Goal: Find specific page/section: Find specific page/section

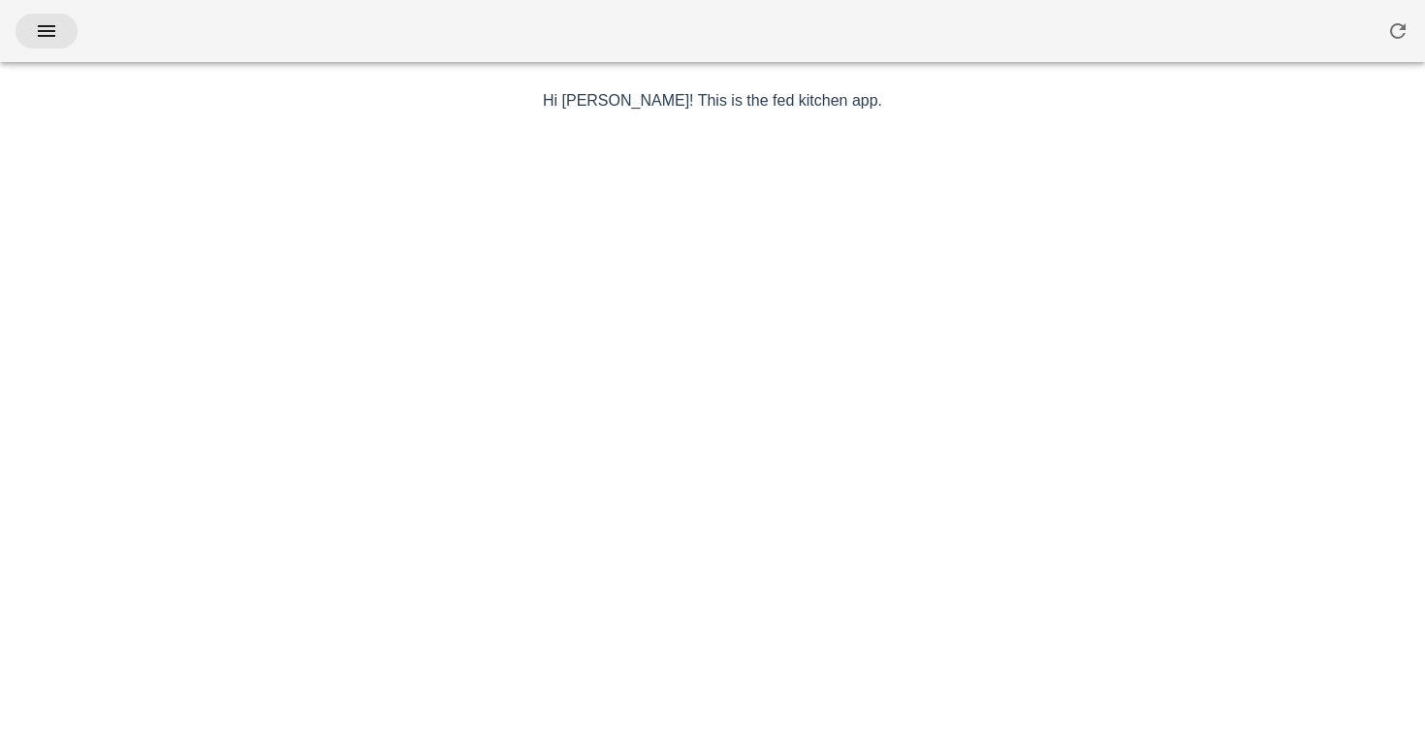
click at [45, 43] on button "button" at bounding box center [47, 31] width 62 height 35
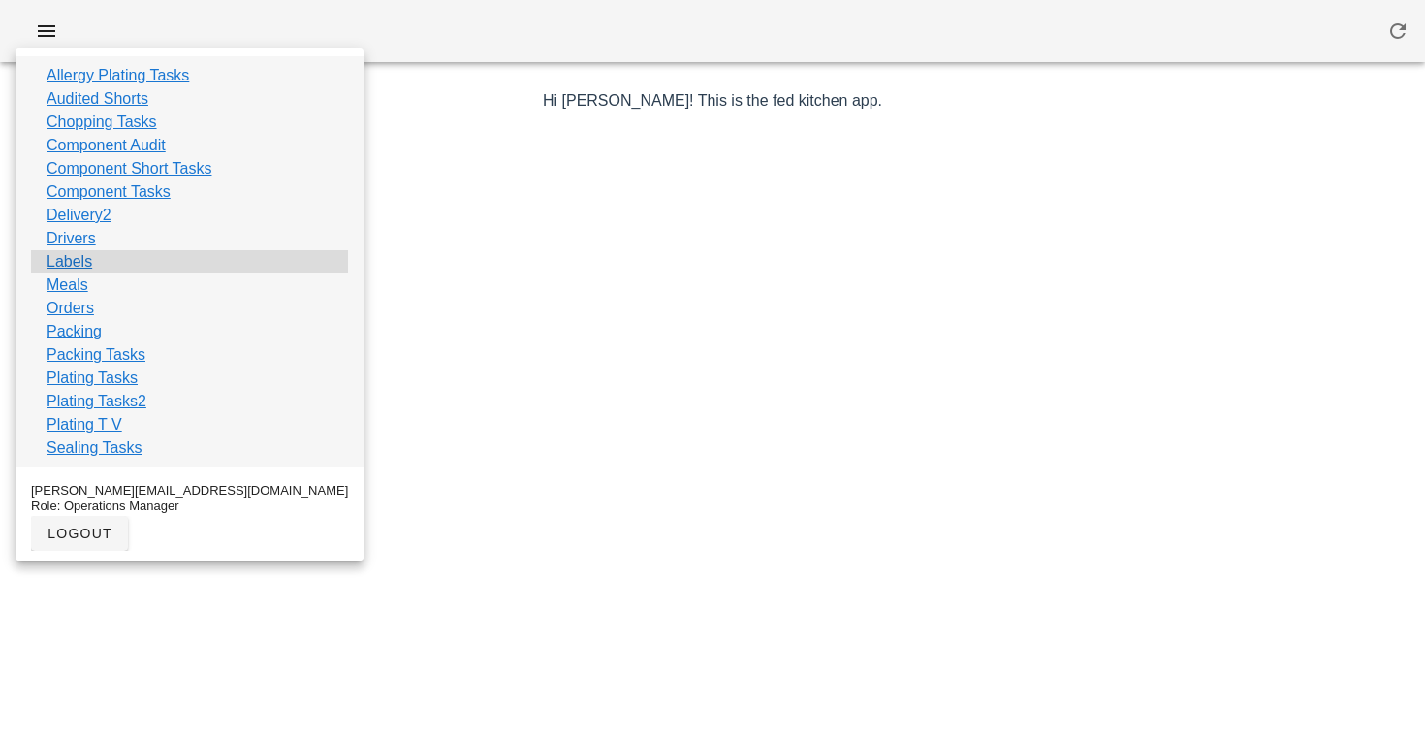
click at [84, 268] on link "Labels" at bounding box center [70, 261] width 46 height 23
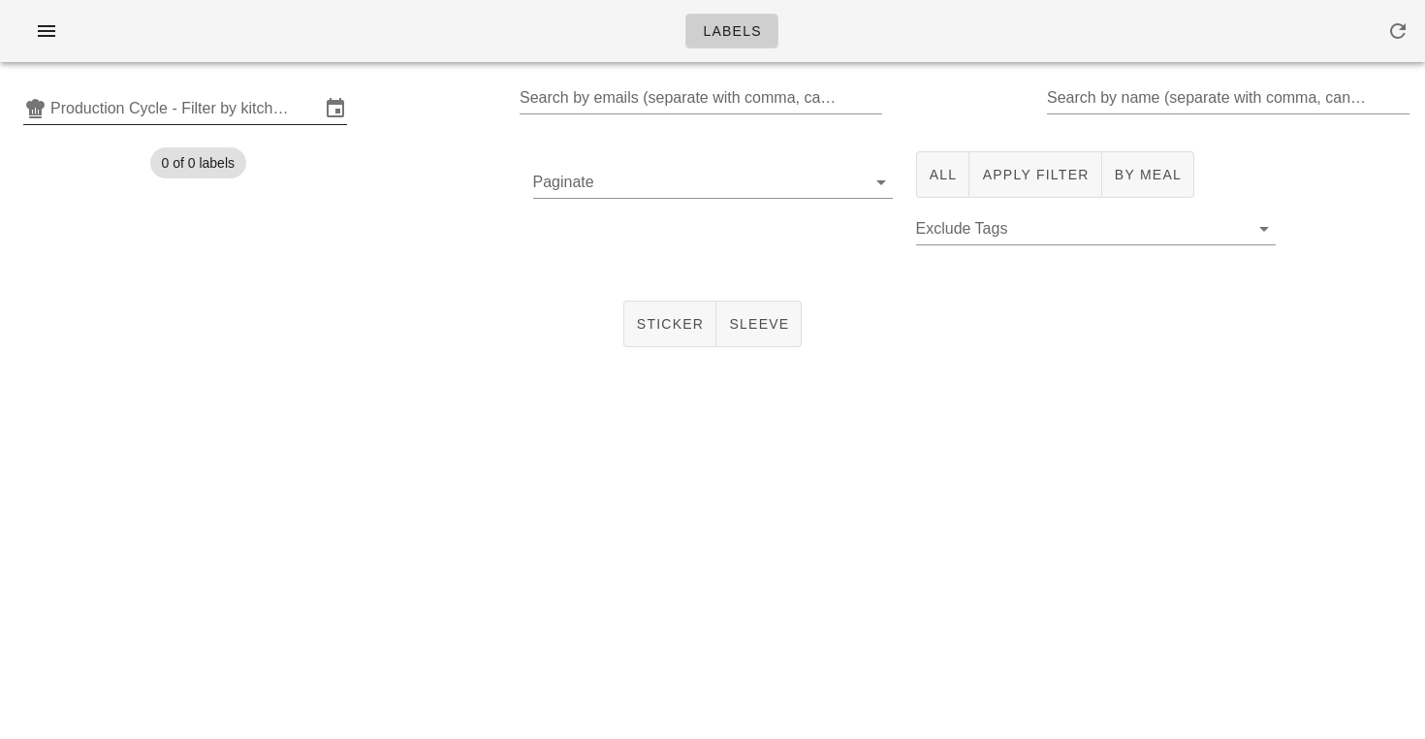
click at [105, 109] on input "Production Cycle - Filter by kitchen production schedules" at bounding box center [185, 108] width 270 height 31
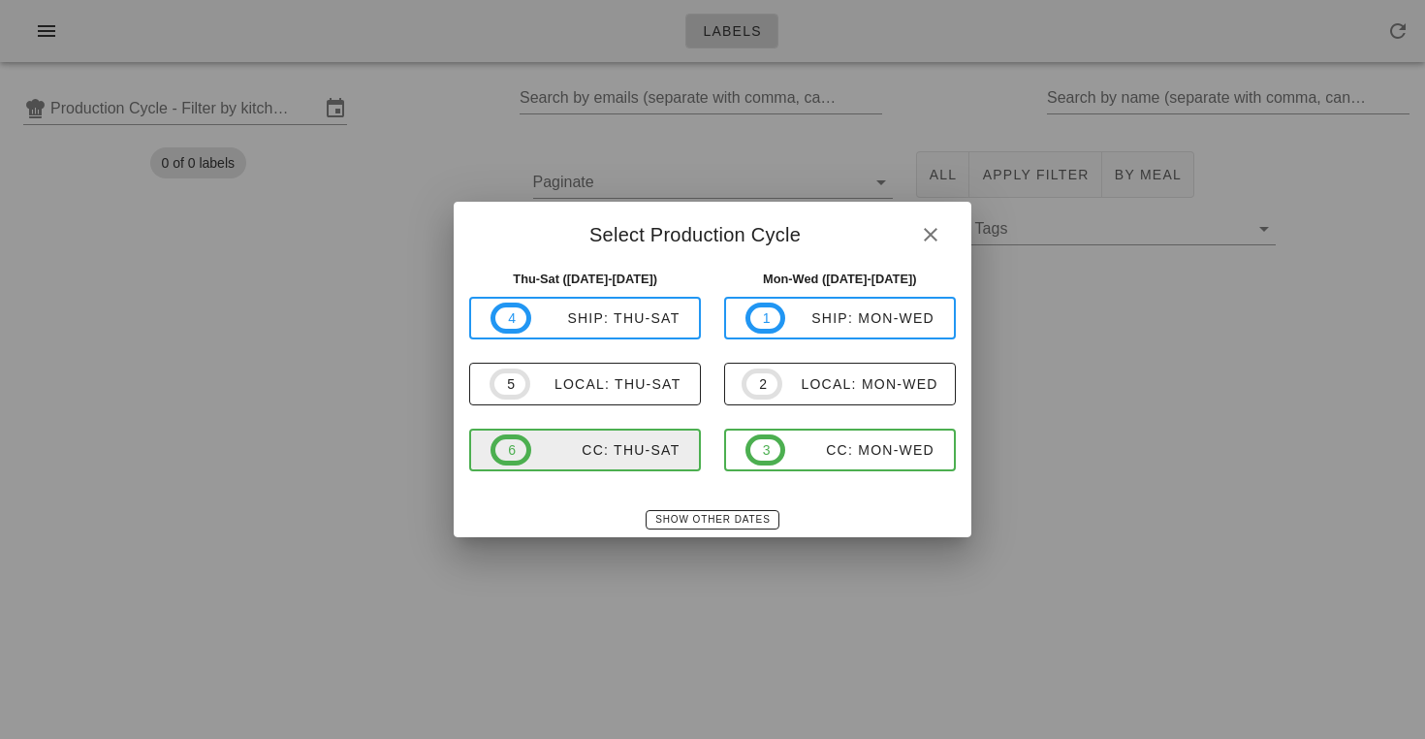
click at [608, 445] on div "CC: Thu-Sat" at bounding box center [605, 450] width 149 height 16
type input "CC: Thu-Sat ([DATE]-[DATE])"
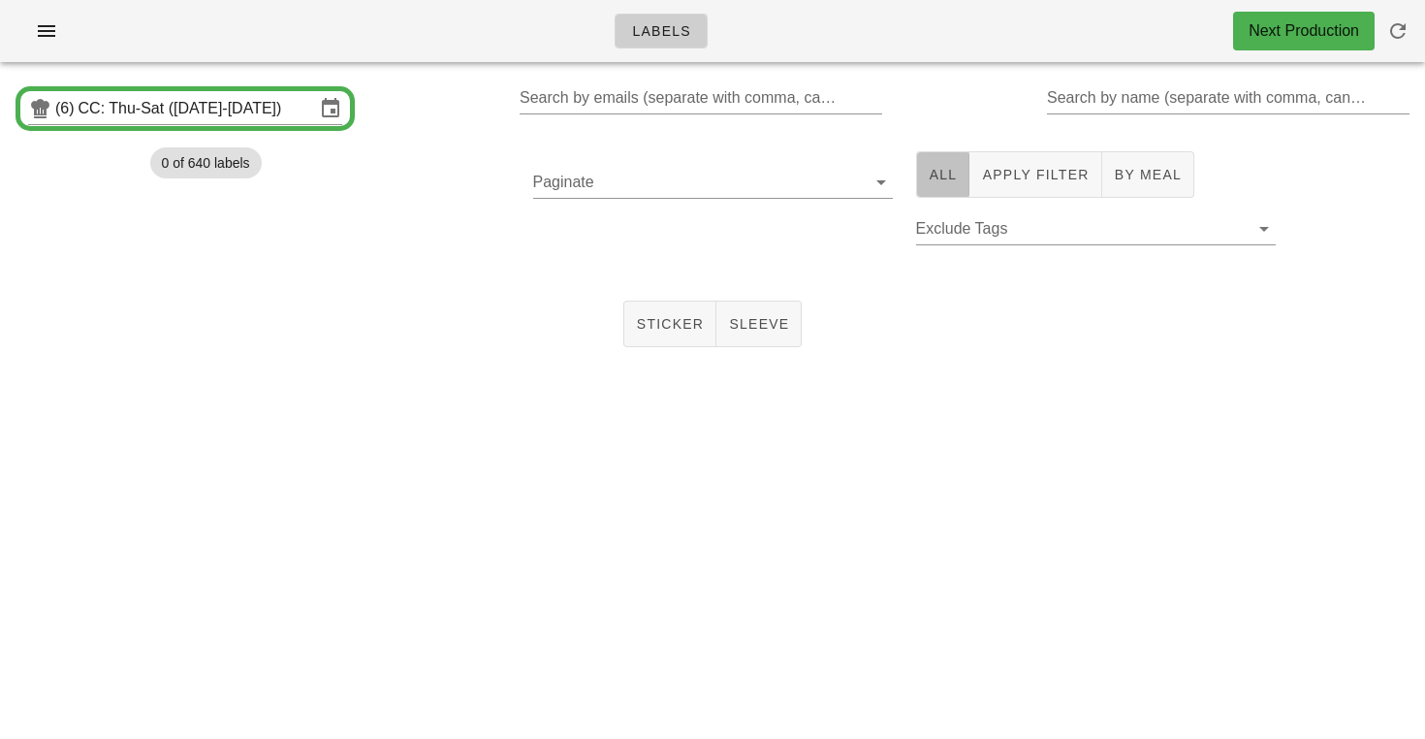
click at [932, 174] on span "All" at bounding box center [943, 175] width 29 height 16
click at [680, 316] on span "Sticker" at bounding box center [670, 324] width 69 height 16
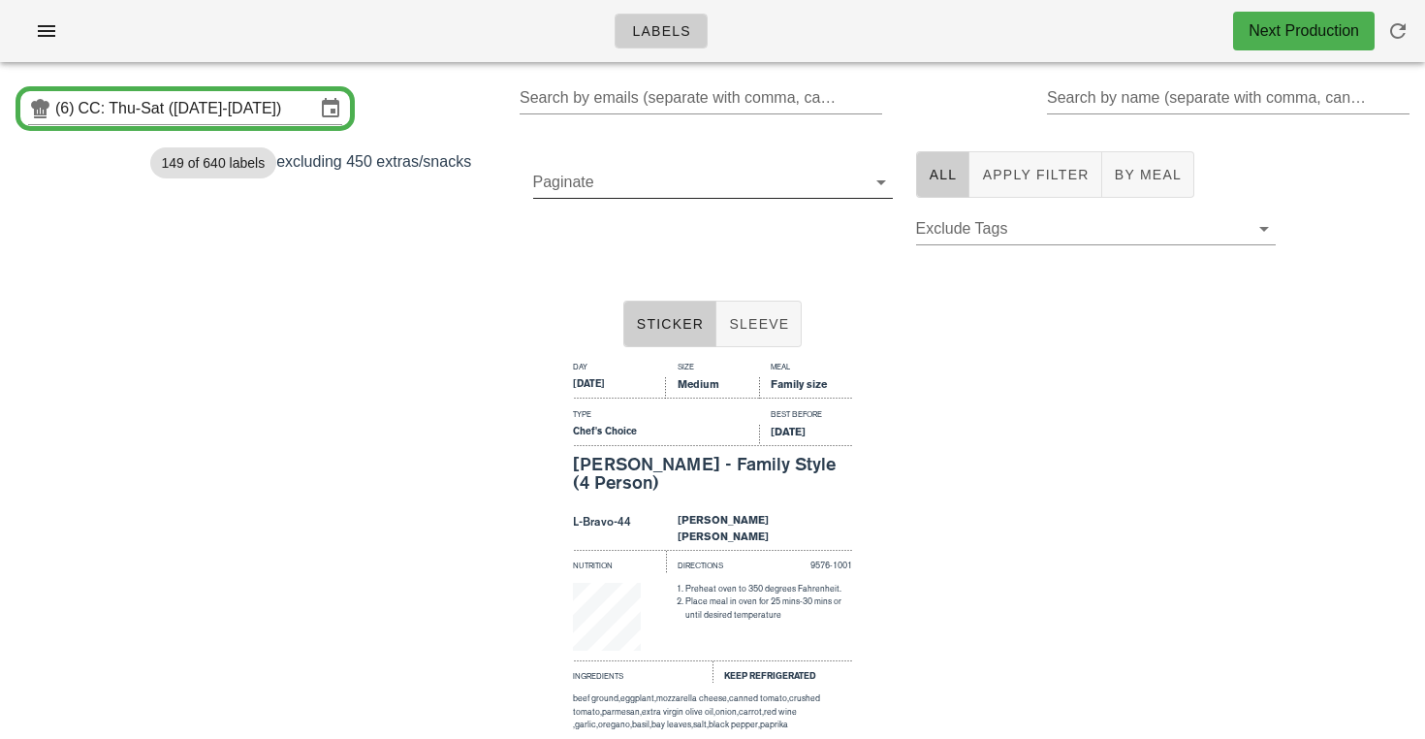
click at [867, 189] on div at bounding box center [879, 182] width 27 height 23
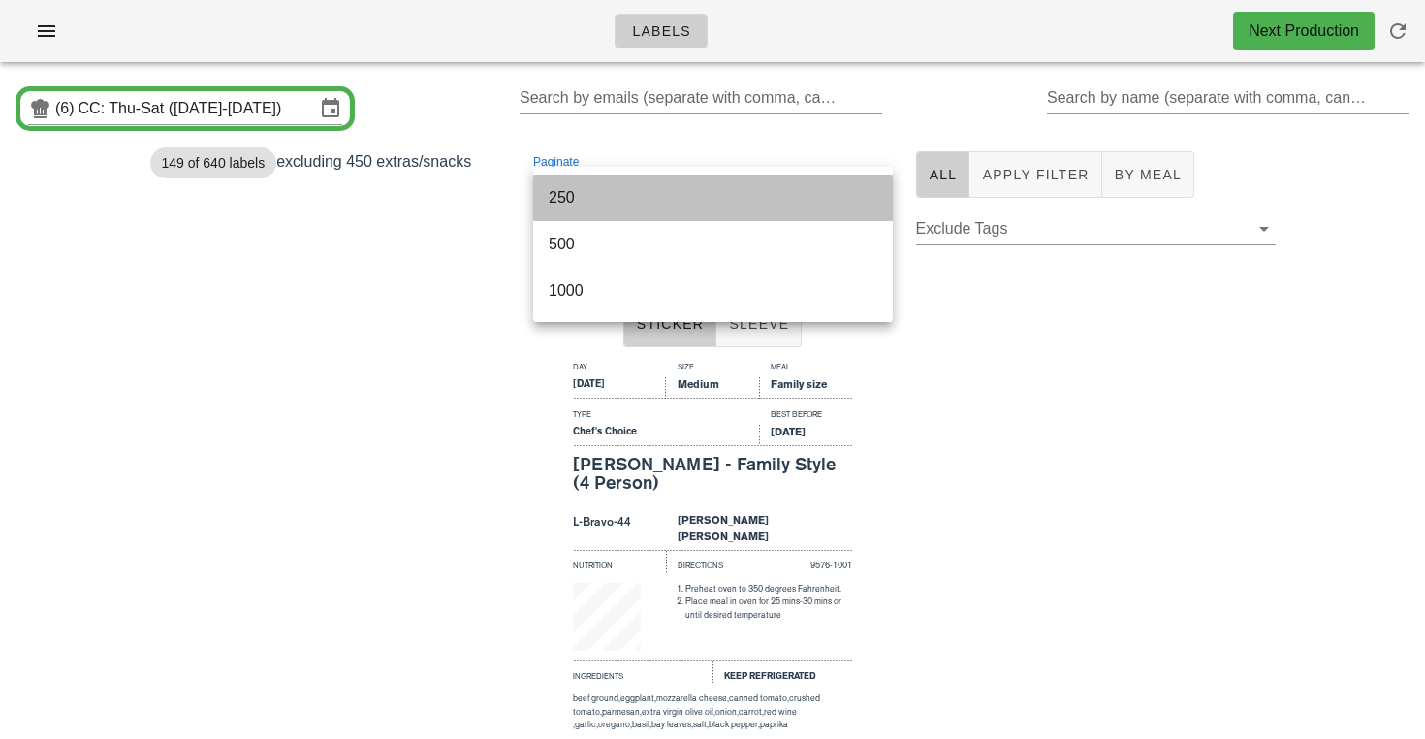
click at [588, 205] on div "250" at bounding box center [713, 197] width 329 height 18
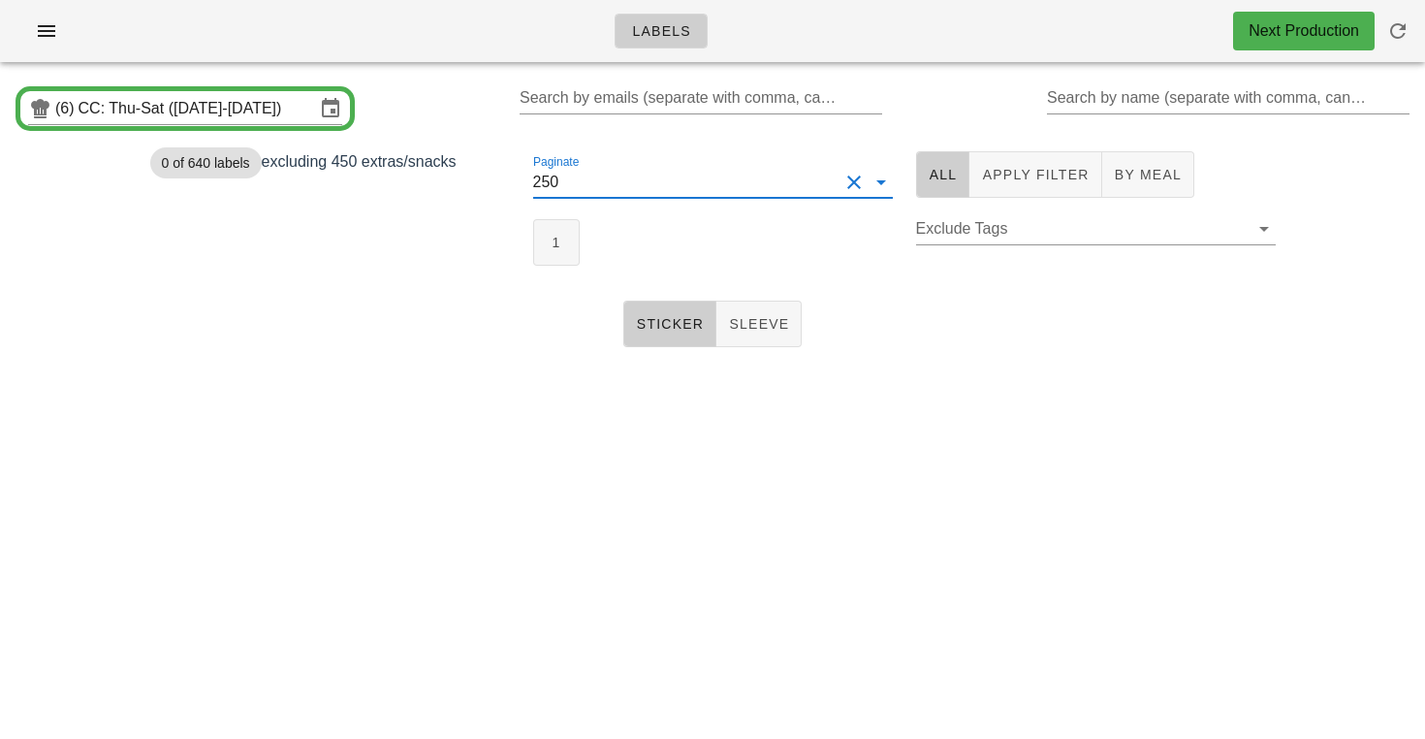
click at [527, 239] on div "Paginate 250 1" at bounding box center [713, 209] width 383 height 138
click at [547, 236] on span "1" at bounding box center [556, 243] width 21 height 16
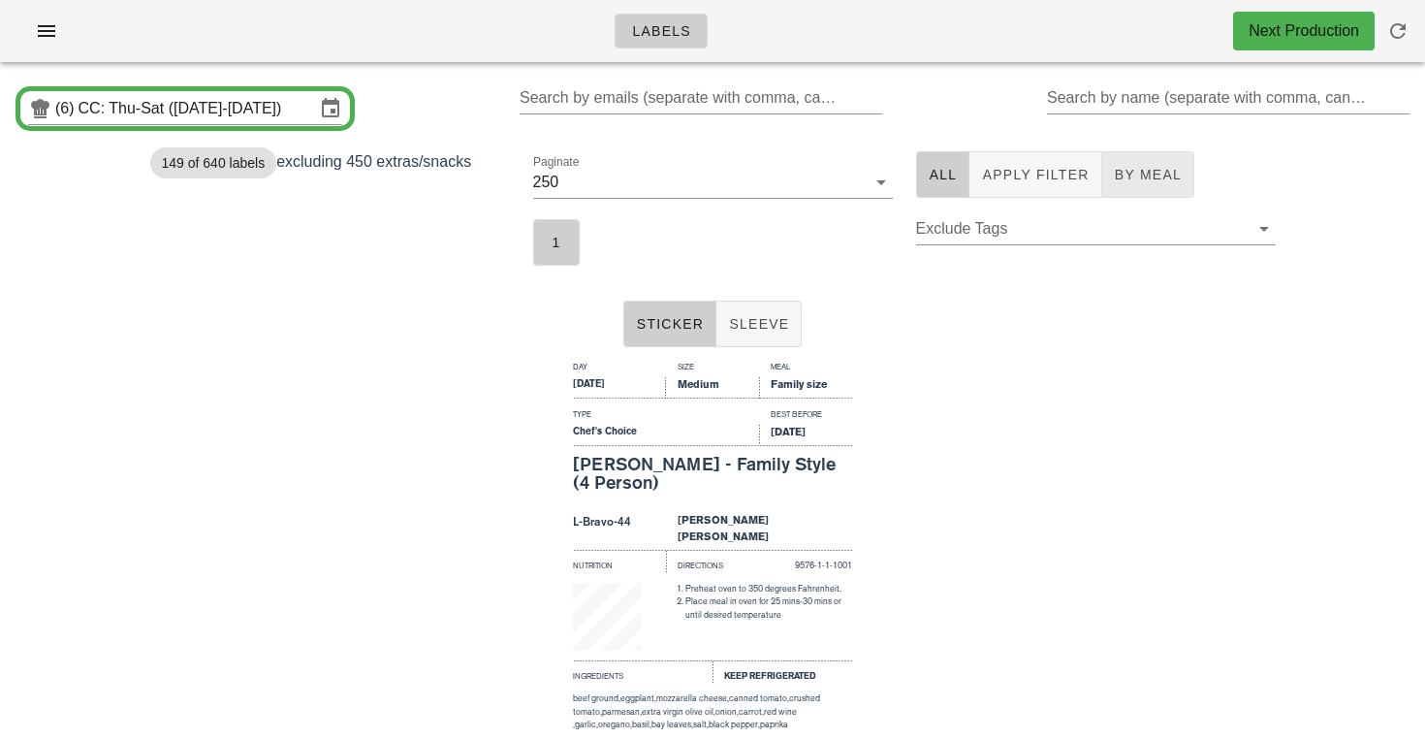
click at [1126, 176] on span "By Meal" at bounding box center [1148, 175] width 68 height 16
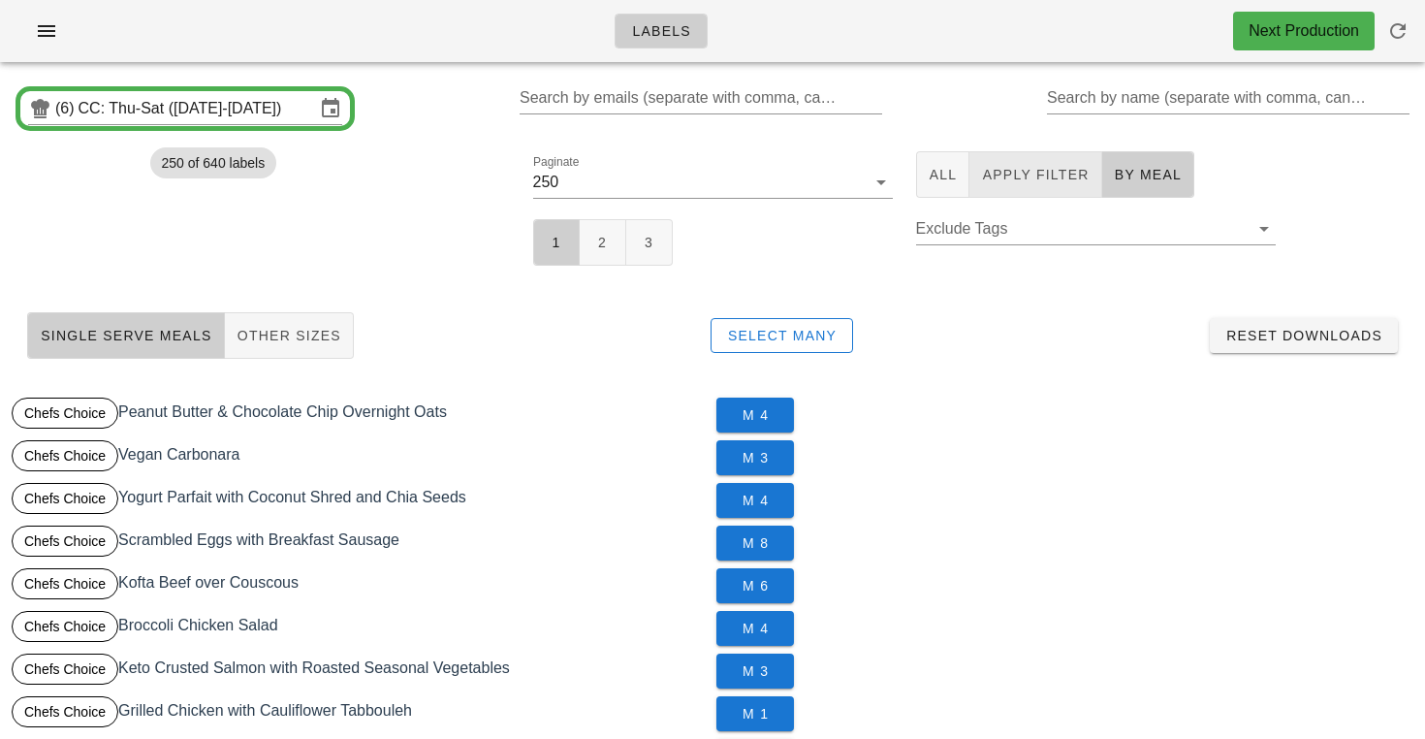
click at [1069, 189] on button "Apply Filter" at bounding box center [1036, 174] width 132 height 47
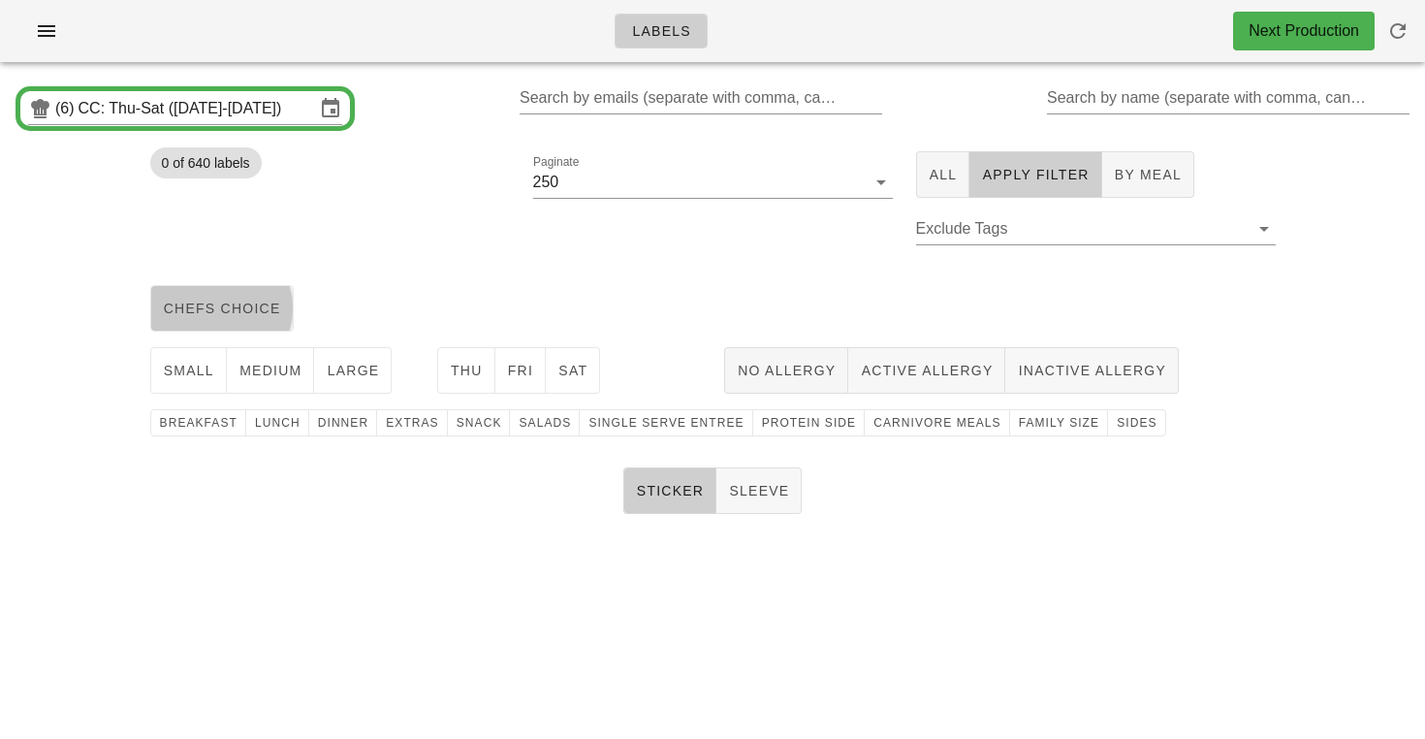
click at [242, 307] on span "chefs choice" at bounding box center [222, 309] width 118 height 16
click at [477, 363] on span "Thu" at bounding box center [466, 371] width 33 height 16
click at [766, 396] on div "No Allergy Active Allergy Inactive Allergy" at bounding box center [1000, 370] width 575 height 62
click at [775, 381] on button "No Allergy" at bounding box center [786, 370] width 124 height 47
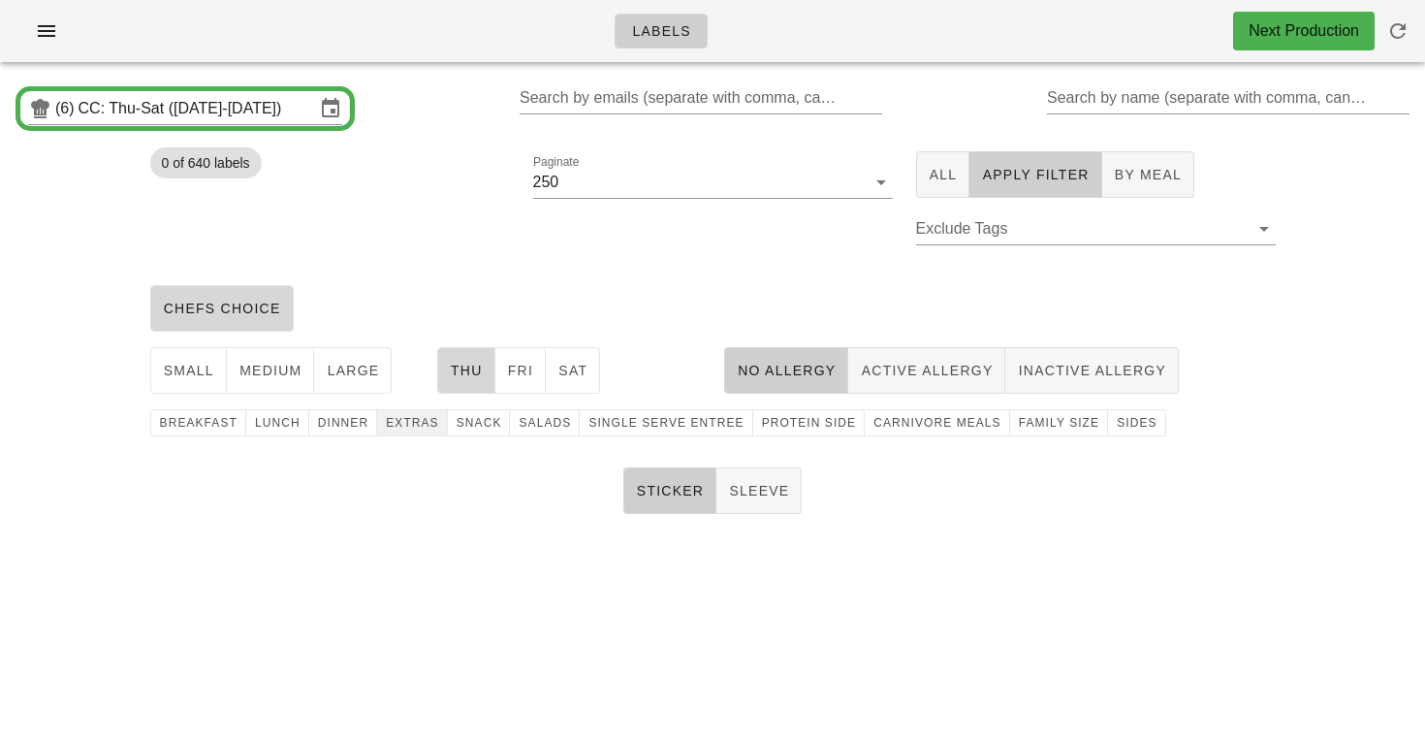
click at [429, 423] on span "extras" at bounding box center [412, 423] width 54 height 14
click at [547, 502] on div "Sticker Sleeve" at bounding box center [712, 491] width 1425 height 62
click at [971, 364] on span "Active Allergy" at bounding box center [926, 371] width 133 height 16
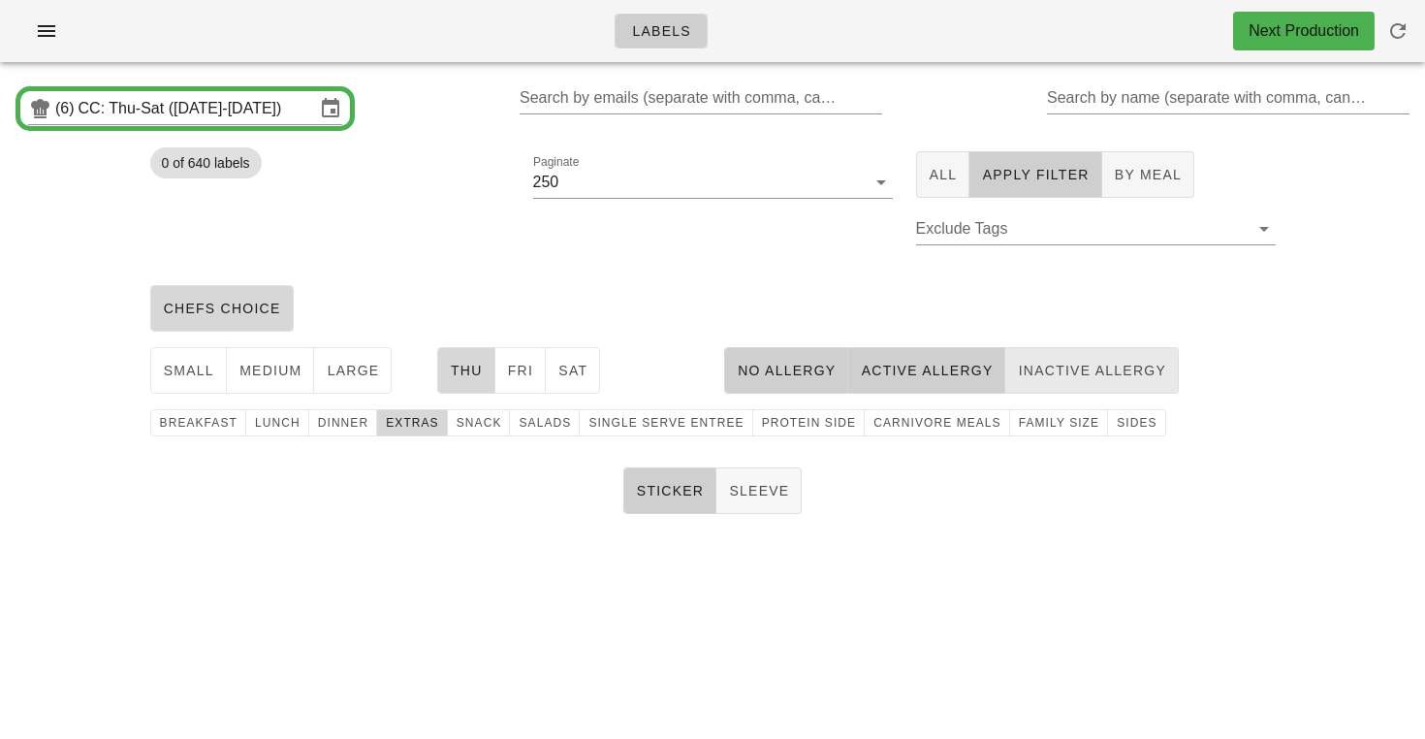
click at [1060, 353] on button "Inactive Allergy" at bounding box center [1093, 370] width 174 height 47
click at [718, 278] on div "chefs choice" at bounding box center [713, 308] width 1149 height 62
click at [1011, 160] on button "Apply Filter" at bounding box center [1036, 174] width 132 height 47
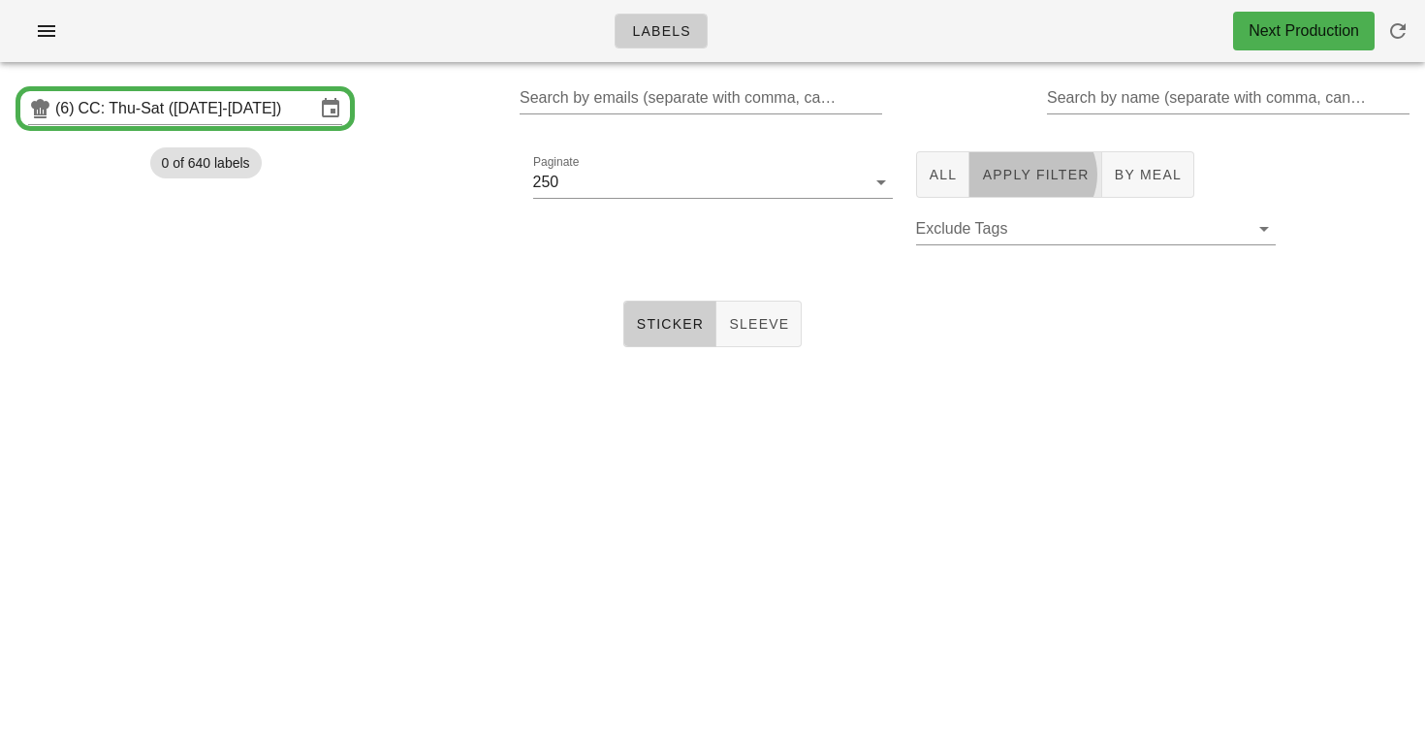
click at [1016, 177] on span "Apply Filter" at bounding box center [1035, 175] width 108 height 16
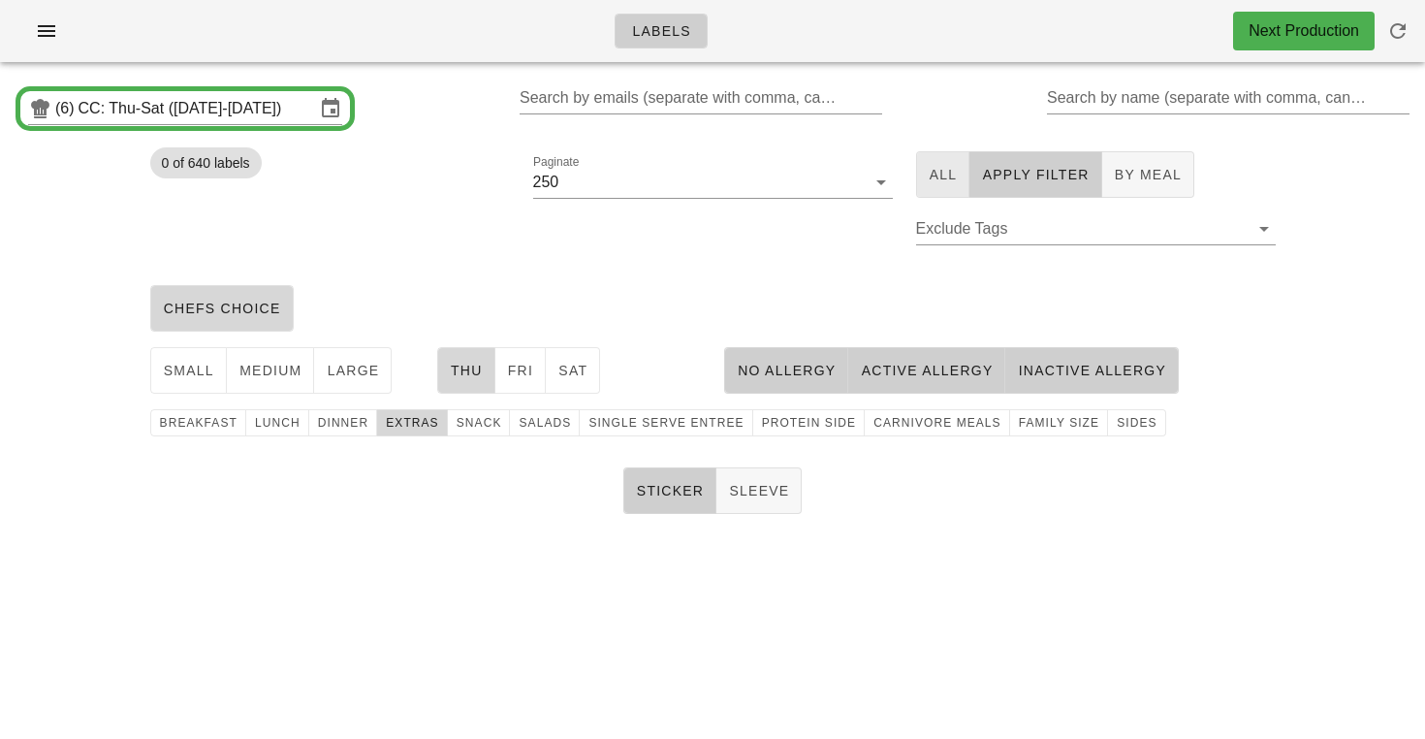
click at [936, 181] on span "All" at bounding box center [943, 175] width 29 height 16
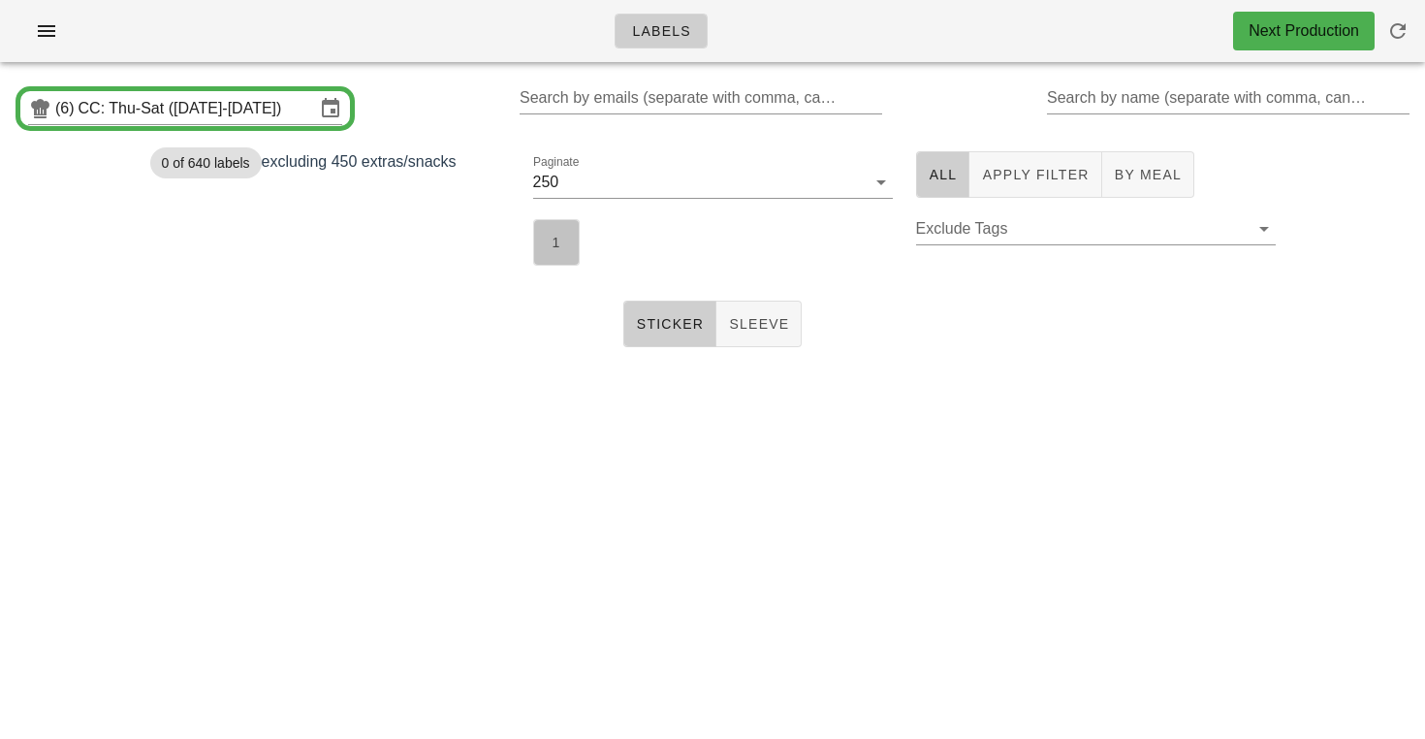
click at [535, 252] on button "1" at bounding box center [556, 242] width 47 height 47
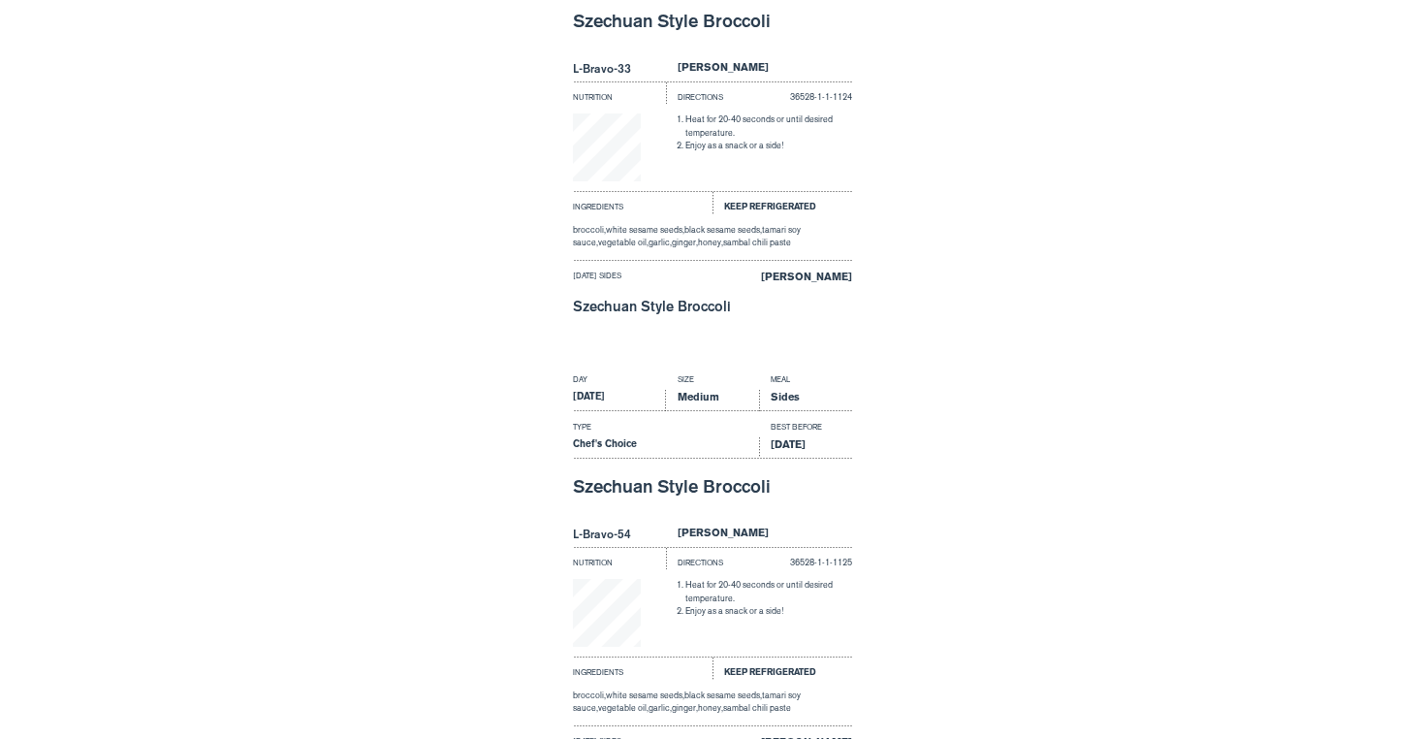
scroll to position [57701, 0]
